Goal: Transaction & Acquisition: Purchase product/service

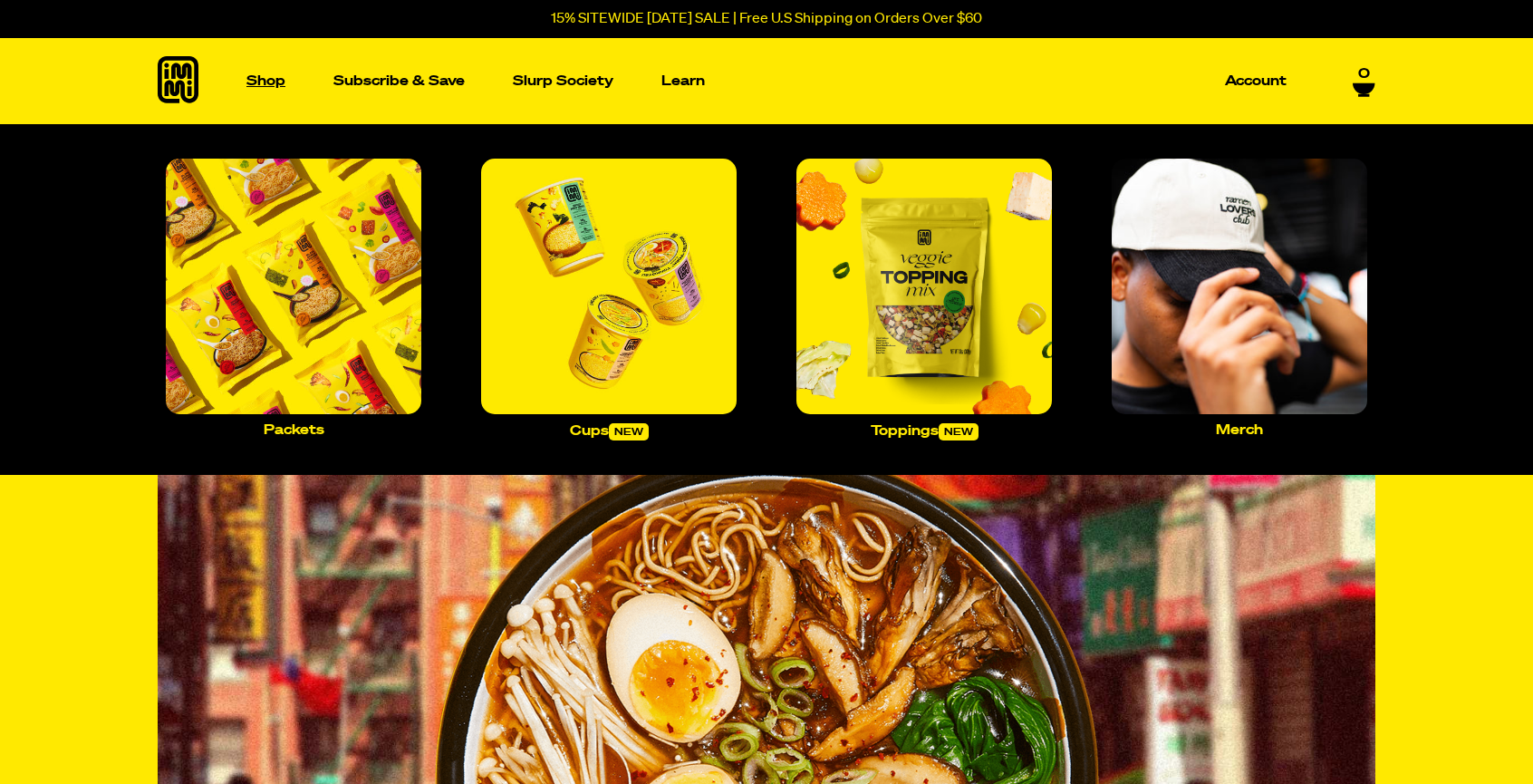
click at [262, 94] on link "Shop" at bounding box center [266, 81] width 53 height 86
click at [269, 88] on p "Shop" at bounding box center [266, 81] width 39 height 13
click at [280, 217] on img "Main navigation" at bounding box center [293, 286] width 255 height 255
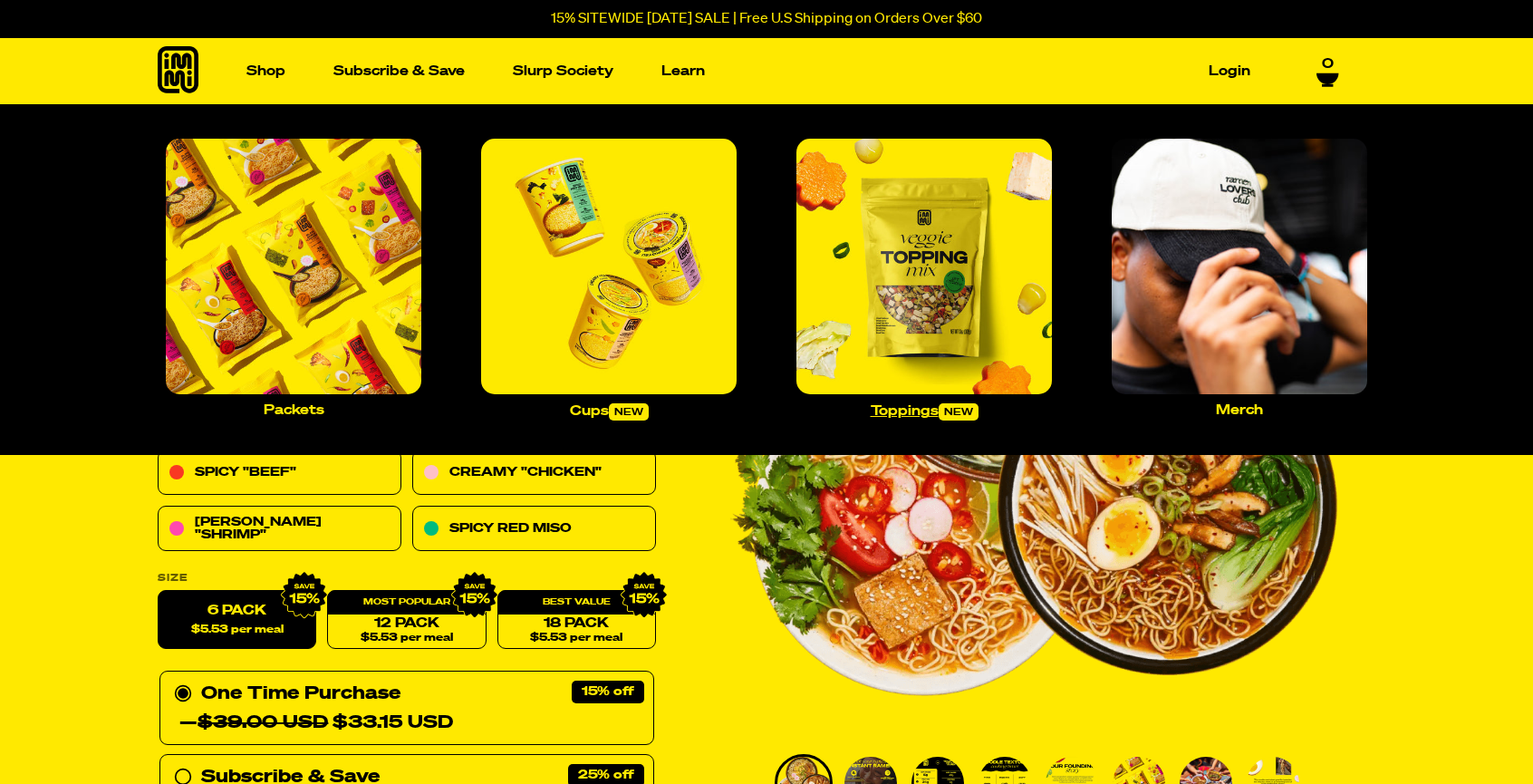
click at [915, 326] on img "Main navigation" at bounding box center [924, 266] width 255 height 255
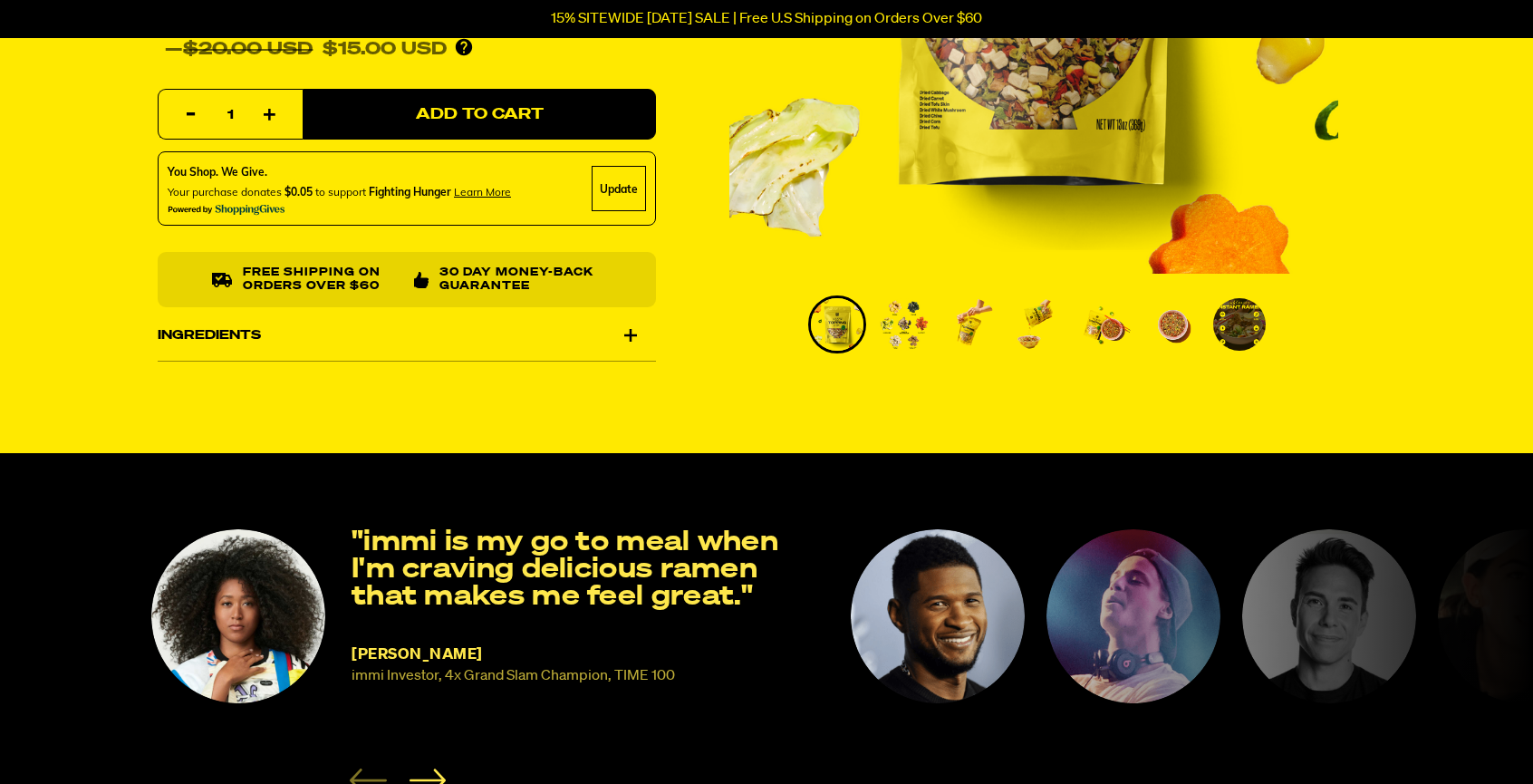
scroll to position [463, 0]
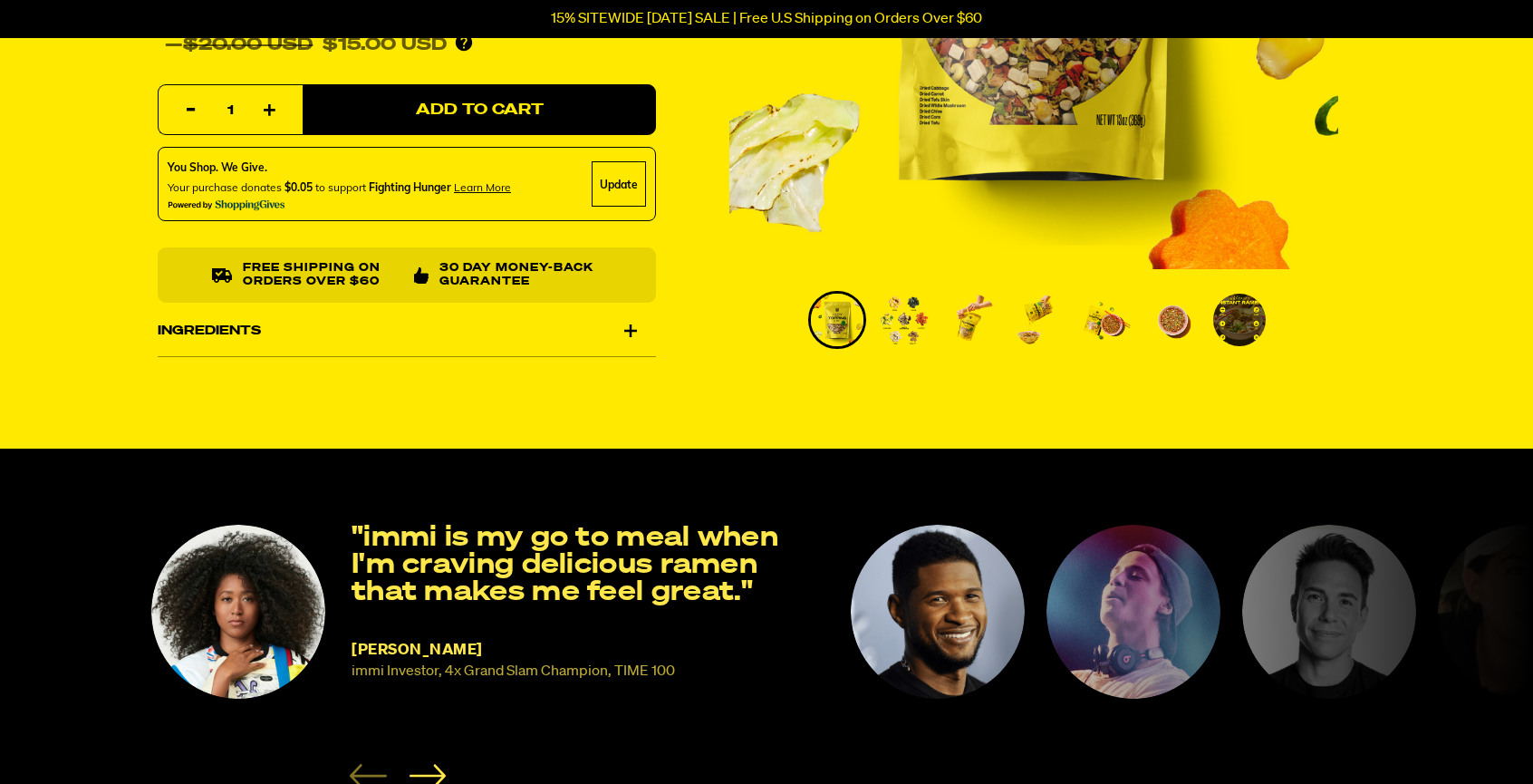
click at [634, 356] on div "Ingredients" at bounding box center [406, 330] width 498 height 50
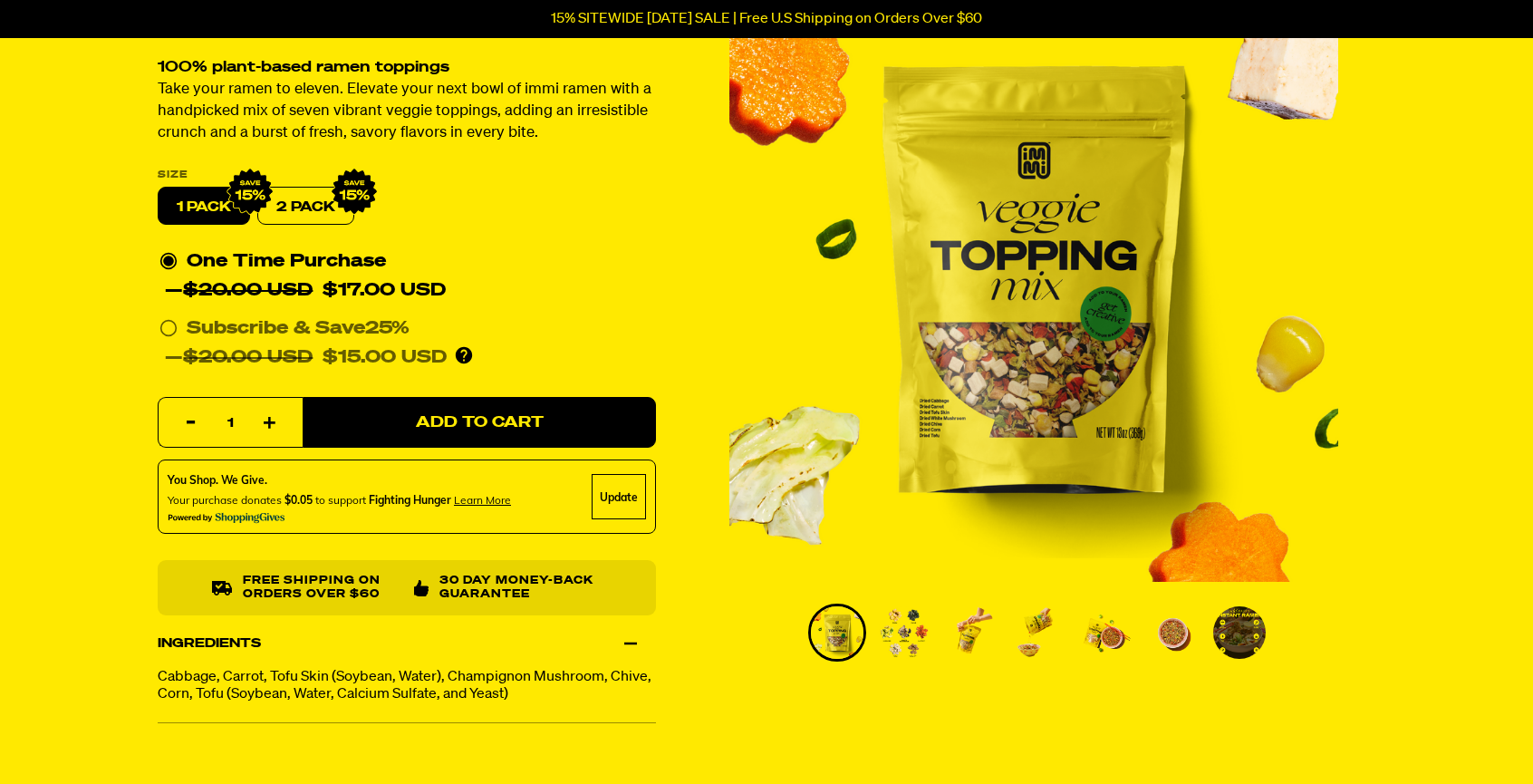
scroll to position [0, 0]
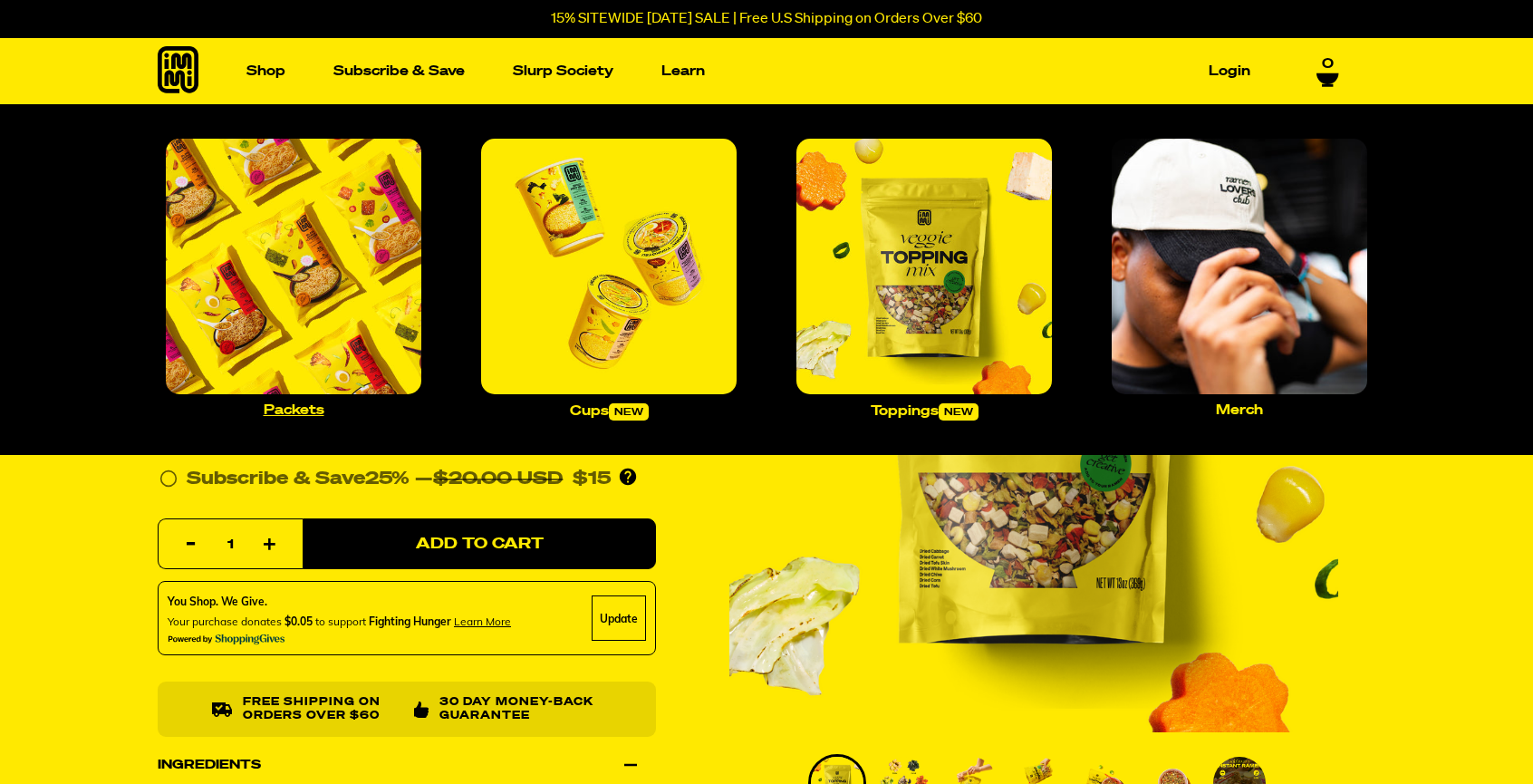
click at [271, 319] on img "Main navigation" at bounding box center [293, 266] width 255 height 255
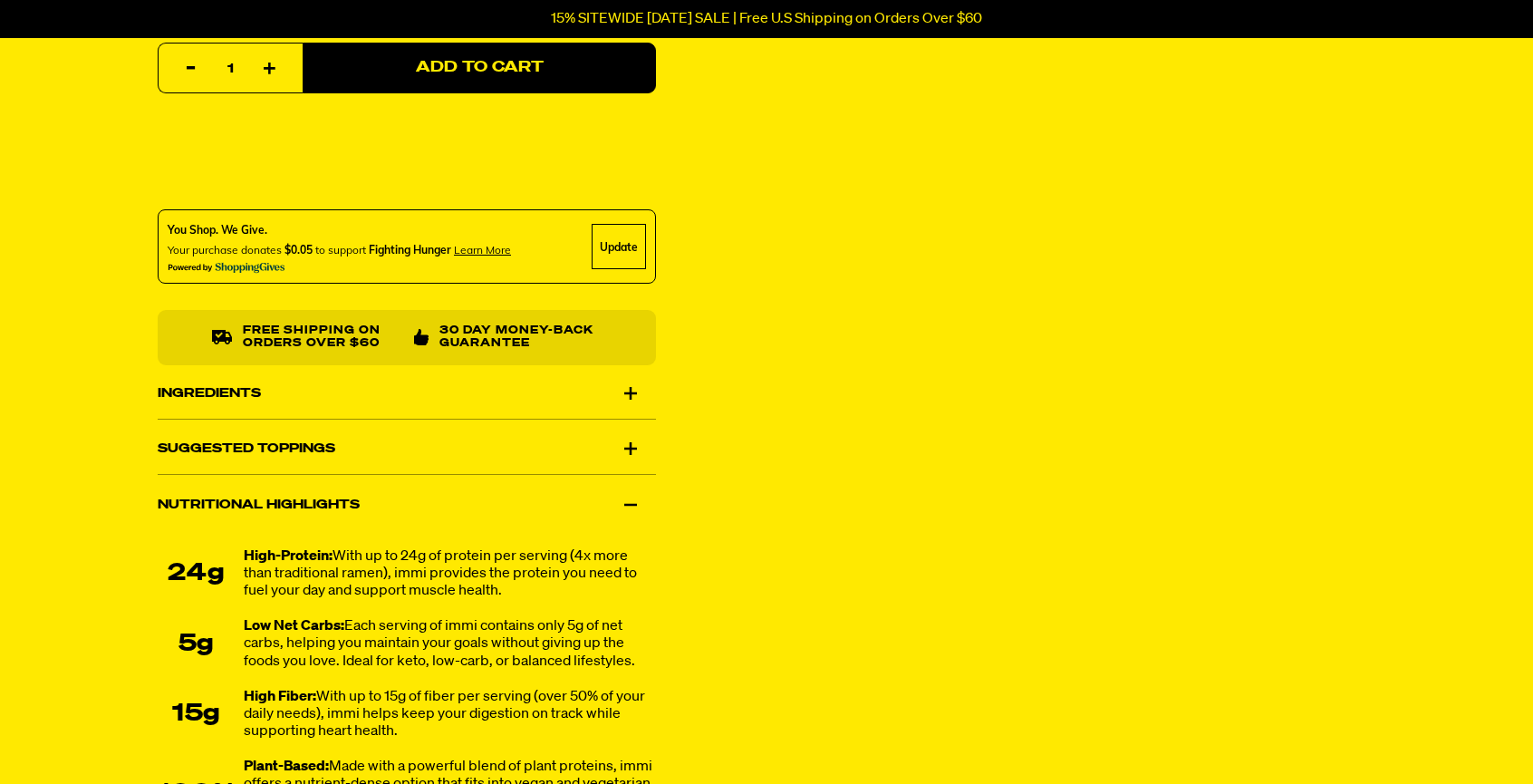
scroll to position [954, 0]
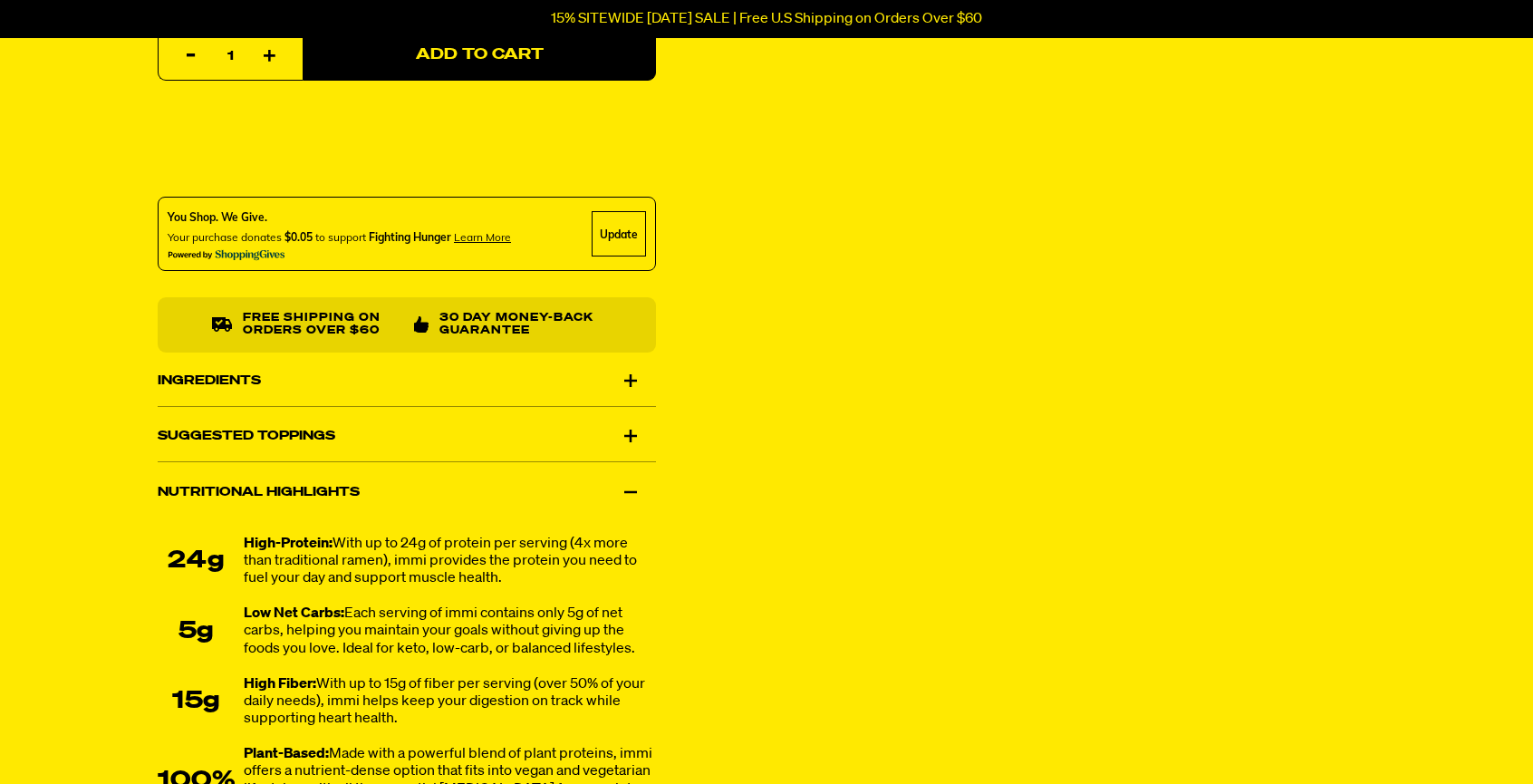
click at [633, 406] on div "Ingredients" at bounding box center [406, 380] width 498 height 50
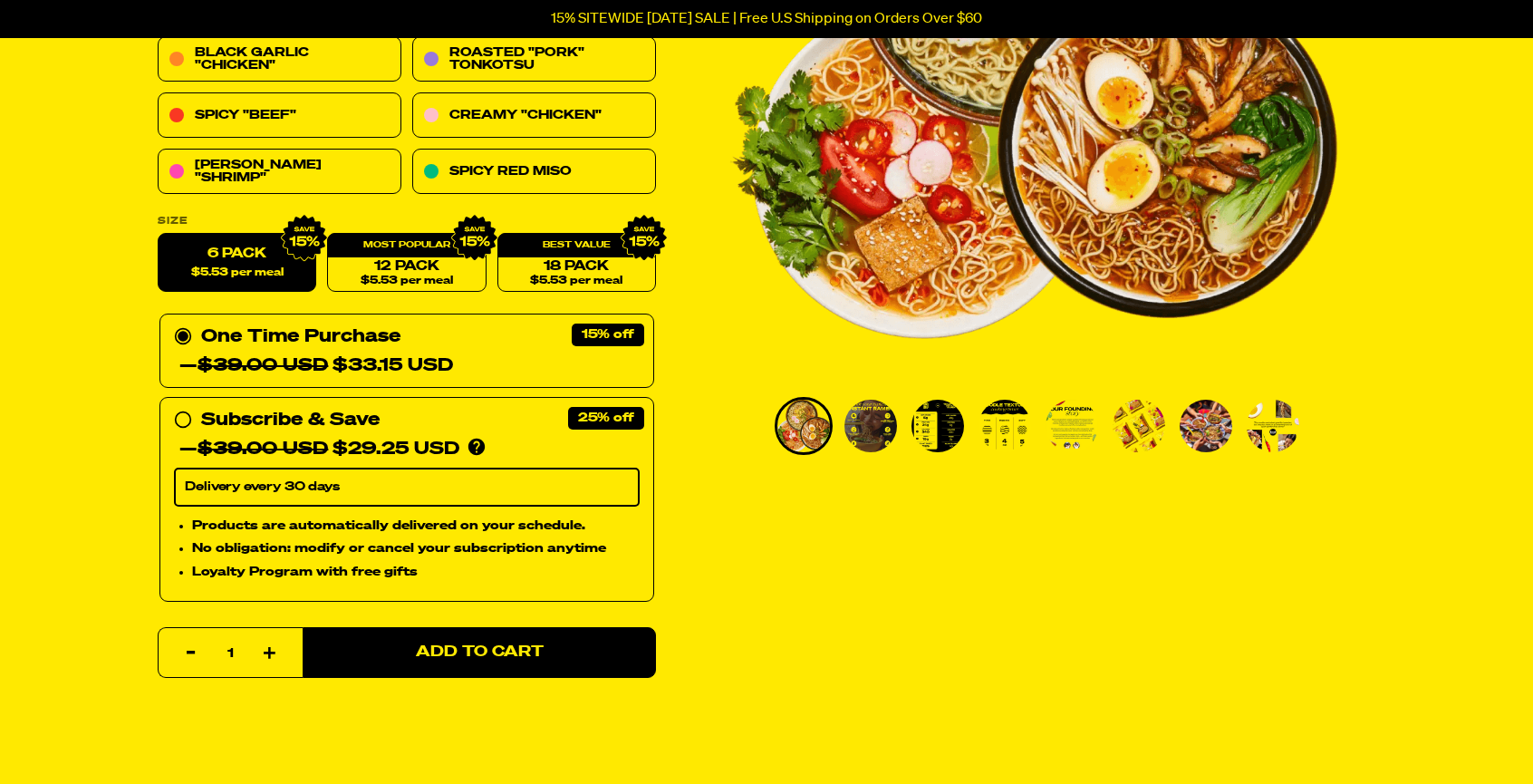
scroll to position [0, 0]
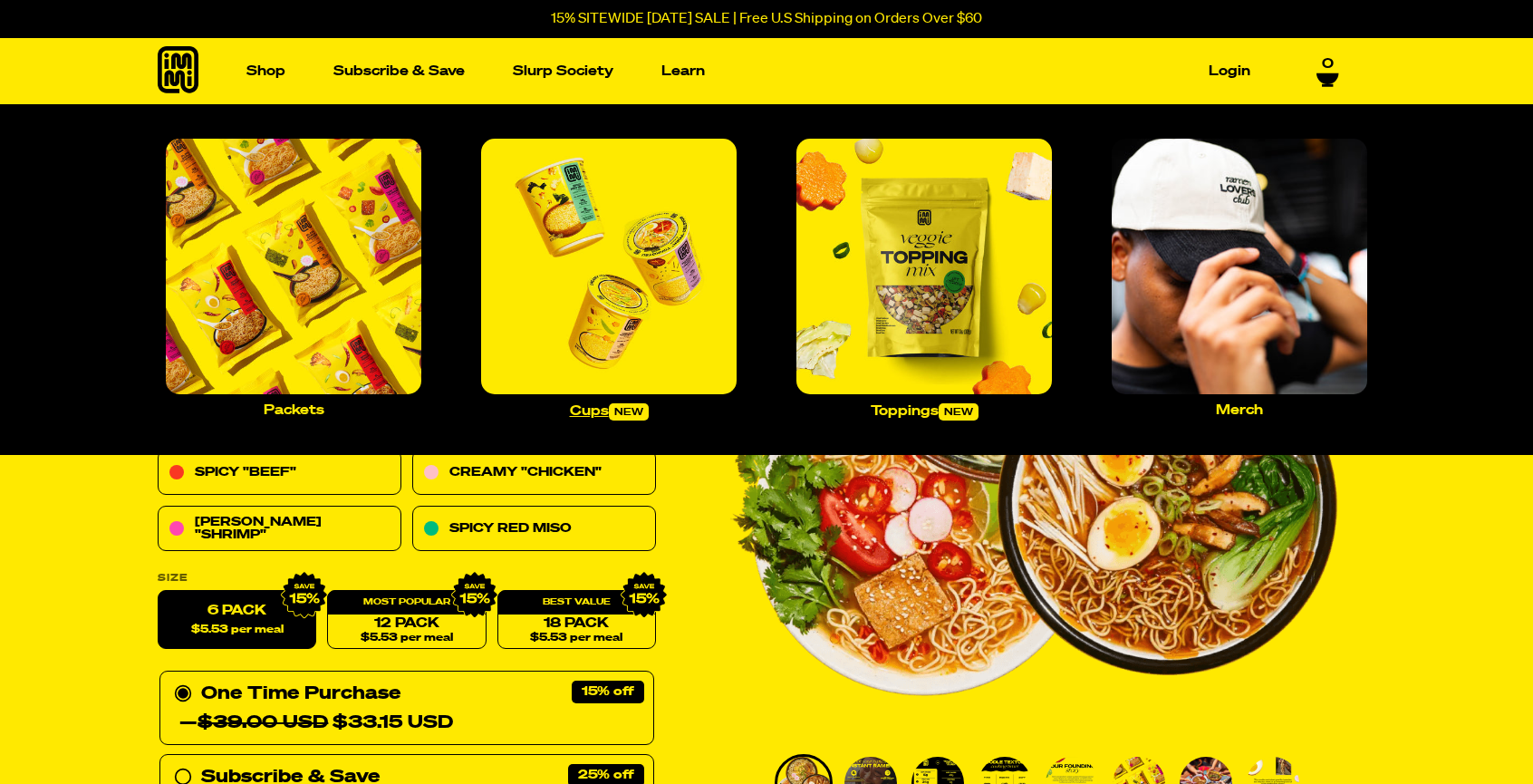
click at [599, 249] on img "Main navigation" at bounding box center [608, 266] width 255 height 255
